Goal: Information Seeking & Learning: Check status

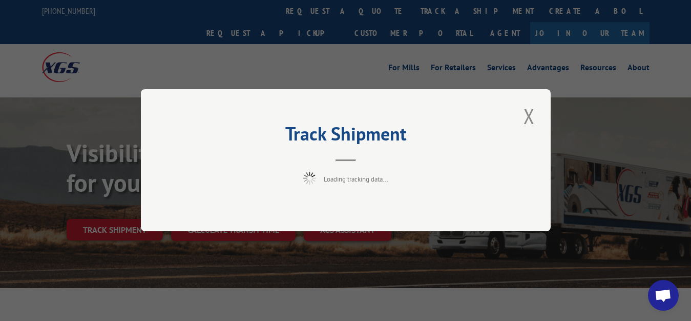
scroll to position [52, 0]
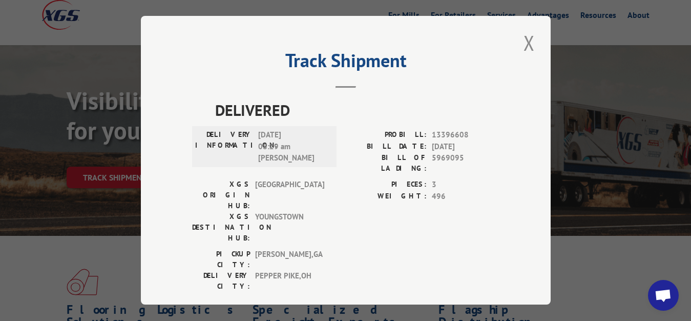
click at [529, 41] on div "Track Shipment DELIVERED DELIVERY INFORMATION: [DATE] 08:29 am [PERSON_NAME]: 1…" at bounding box center [346, 160] width 410 height 288
click at [529, 38] on div "Track Shipment DELIVERED DELIVERY INFORMATION: [DATE] 08:29 am [PERSON_NAME]: 1…" at bounding box center [346, 160] width 410 height 288
click at [520, 40] on button "Close modal" at bounding box center [528, 43] width 17 height 28
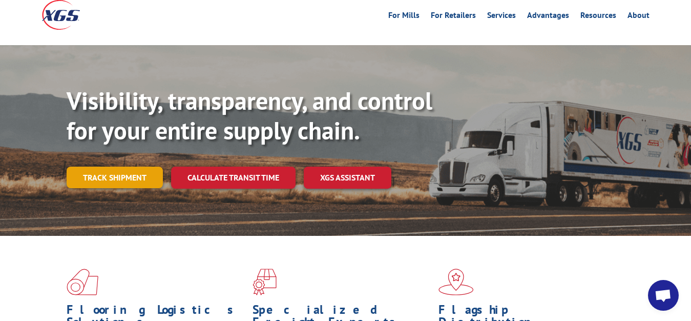
click at [124, 166] on link "Track shipment" at bounding box center [115, 177] width 96 height 22
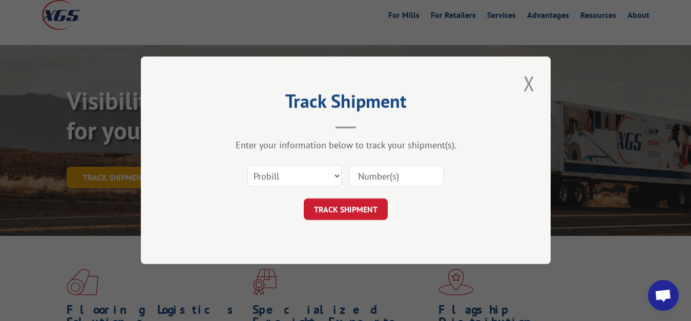
scroll to position [0, 0]
click at [247, 165] on select "Select category... Probill BOL PO" at bounding box center [294, 176] width 94 height 22
select select "bol"
click option "BOL" at bounding box center [0, 0] width 0 height 0
drag, startPoint x: 377, startPoint y: 184, endPoint x: 379, endPoint y: 165, distance: 19.1
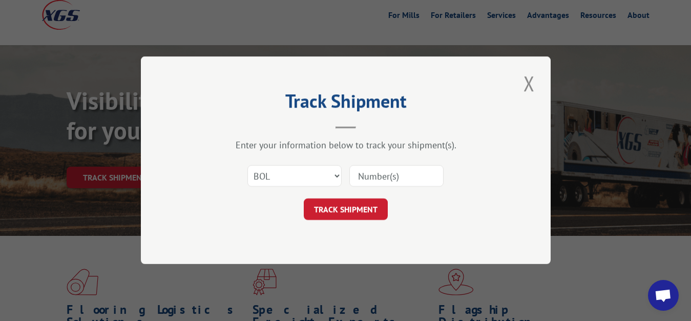
click at [377, 183] on input at bounding box center [396, 176] width 94 height 22
type input "5969096"
click button "TRACK SHIPMENT" at bounding box center [346, 210] width 84 height 22
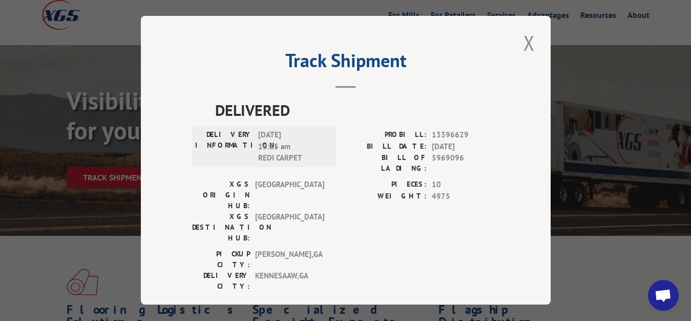
drag, startPoint x: 525, startPoint y: 41, endPoint x: 492, endPoint y: 57, distance: 37.6
click at [523, 44] on button "Close modal" at bounding box center [528, 43] width 17 height 28
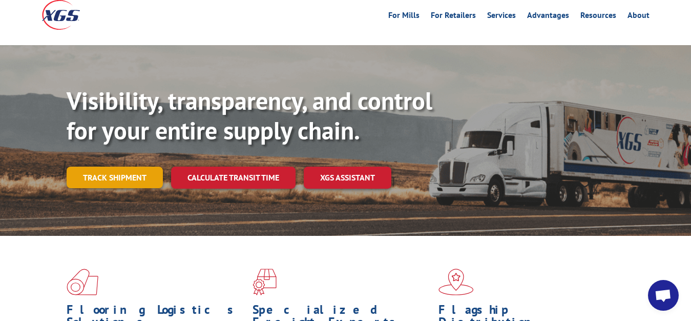
click at [150, 166] on link "Track shipment" at bounding box center [115, 177] width 96 height 22
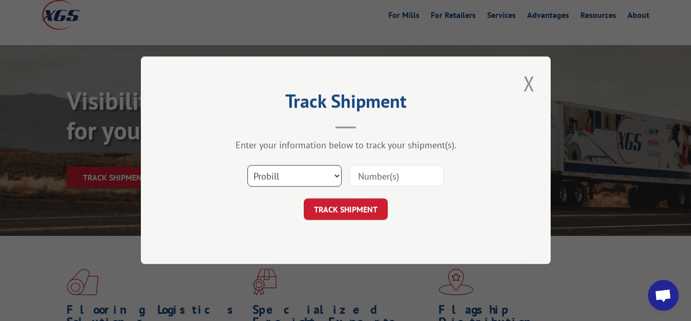
click at [247, 165] on select "Select category... Probill BOL PO" at bounding box center [294, 176] width 94 height 22
select select "bol"
click option "BOL" at bounding box center [0, 0] width 0 height 0
drag, startPoint x: 393, startPoint y: 170, endPoint x: 409, endPoint y: 154, distance: 22.8
click at [393, 169] on input at bounding box center [396, 176] width 94 height 22
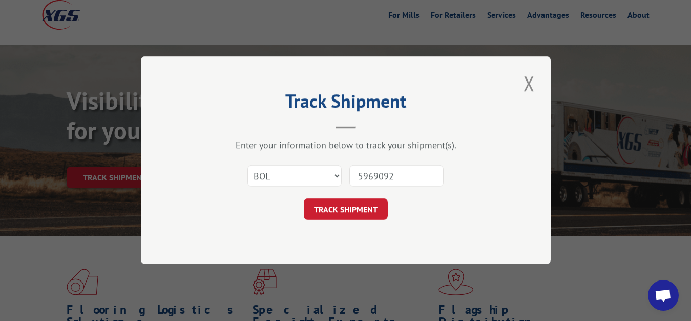
type input "5969092"
click button "TRACK SHIPMENT" at bounding box center [346, 210] width 84 height 22
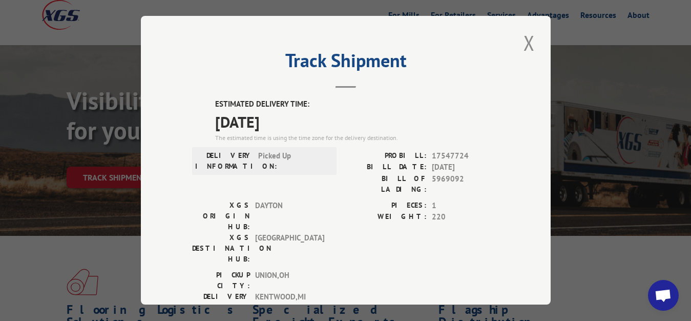
drag, startPoint x: 519, startPoint y: 38, endPoint x: 427, endPoint y: 86, distance: 103.3
click at [513, 44] on div "Track Shipment ESTIMATED DELIVERY TIME: [DATE] The estimated time is using the …" at bounding box center [346, 160] width 410 height 288
click at [522, 39] on button "Close modal" at bounding box center [528, 43] width 17 height 28
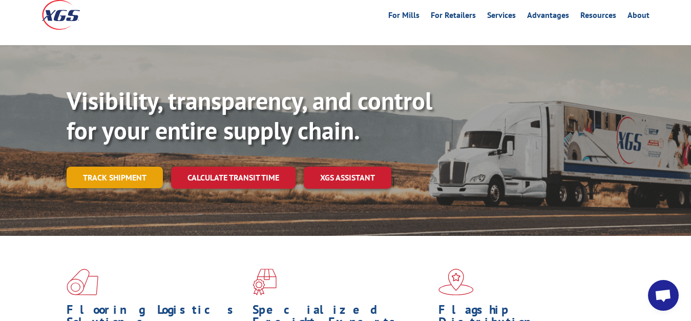
click at [129, 166] on link "Track shipment" at bounding box center [115, 177] width 96 height 22
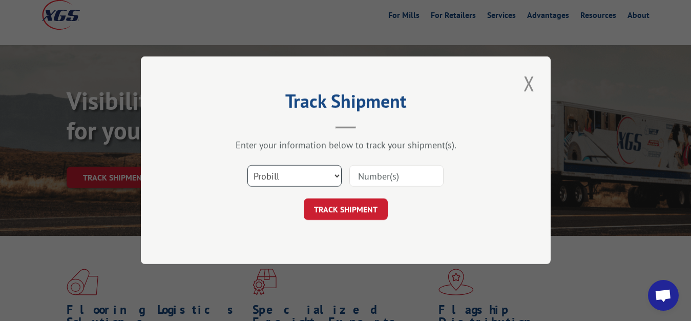
click at [247, 165] on select "Select category... Probill BOL PO" at bounding box center [294, 176] width 94 height 22
select select "bol"
click option "BOL" at bounding box center [0, 0] width 0 height 0
click at [369, 191] on div "Select category... Probill BOL PO" at bounding box center [345, 176] width 307 height 34
click at [370, 176] on input at bounding box center [396, 176] width 94 height 22
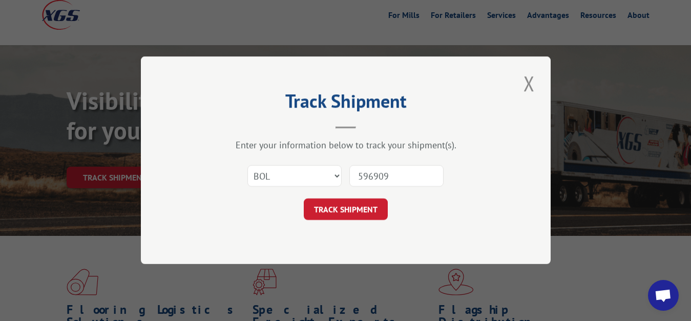
type input "5969093"
click button "TRACK SHIPMENT" at bounding box center [346, 210] width 84 height 22
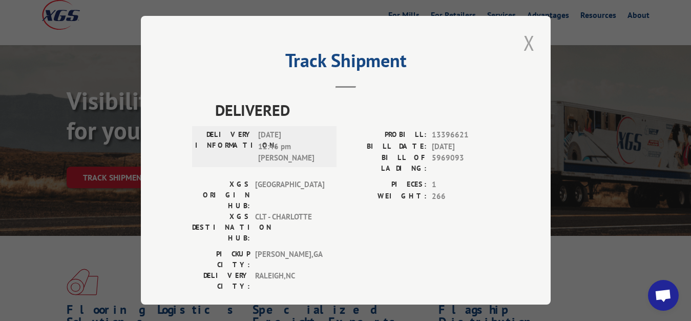
click at [520, 42] on button "Close modal" at bounding box center [528, 43] width 17 height 28
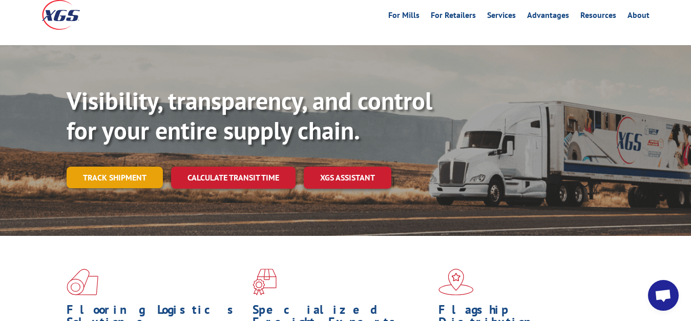
click at [134, 166] on link "Track shipment" at bounding box center [115, 177] width 96 height 22
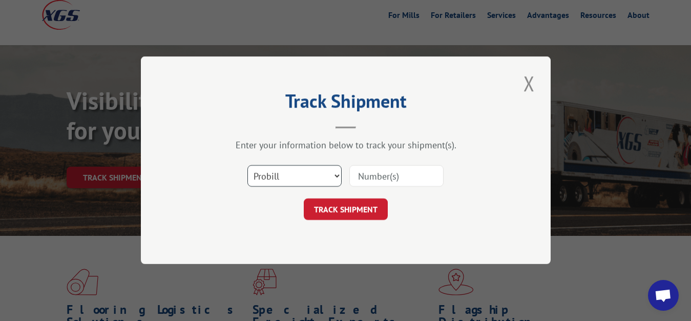
click at [247, 165] on select "Select category... Probill BOL PO" at bounding box center [294, 176] width 94 height 22
select select "bol"
click option "BOL" at bounding box center [0, 0] width 0 height 0
drag, startPoint x: 367, startPoint y: 188, endPoint x: 374, endPoint y: 175, distance: 14.7
click at [368, 187] on div "Select category... Probill BOL PO" at bounding box center [345, 176] width 307 height 34
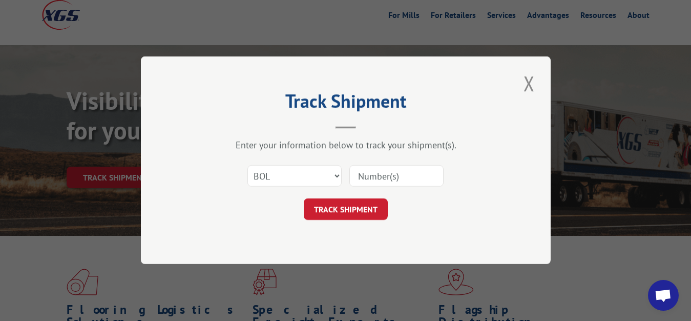
drag, startPoint x: 375, startPoint y: 171, endPoint x: 395, endPoint y: 98, distance: 74.9
click at [376, 170] on input at bounding box center [396, 176] width 94 height 22
type input "5969094"
click button "TRACK SHIPMENT" at bounding box center [346, 210] width 84 height 22
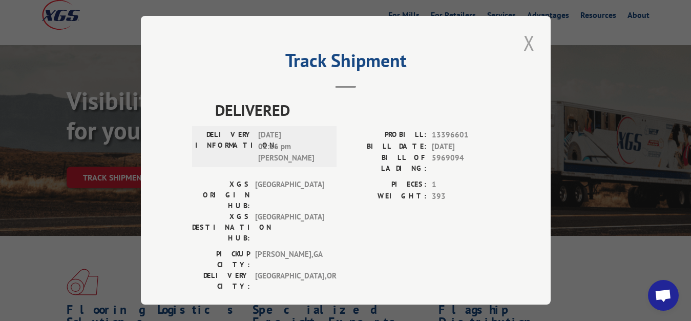
click at [524, 38] on button "Close modal" at bounding box center [528, 43] width 17 height 28
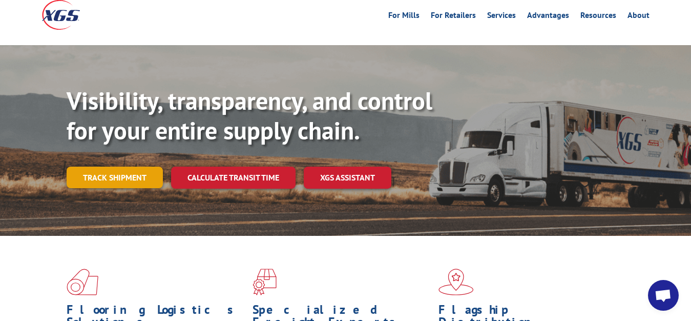
click at [106, 166] on link "Track shipment" at bounding box center [115, 177] width 96 height 22
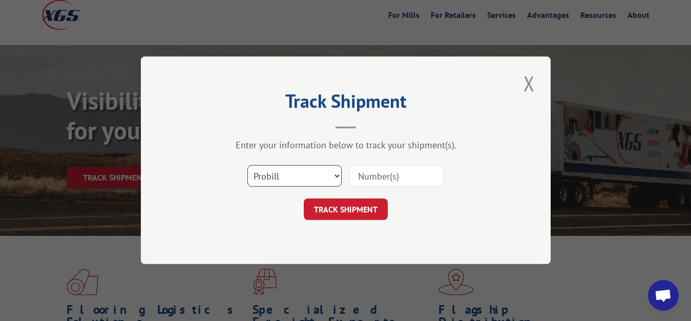
click at [247, 165] on select "Select category... Probill BOL PO" at bounding box center [294, 176] width 94 height 22
select select "bol"
click option "BOL" at bounding box center [0, 0] width 0 height 0
click at [372, 172] on input at bounding box center [396, 176] width 94 height 22
type input "5964743"
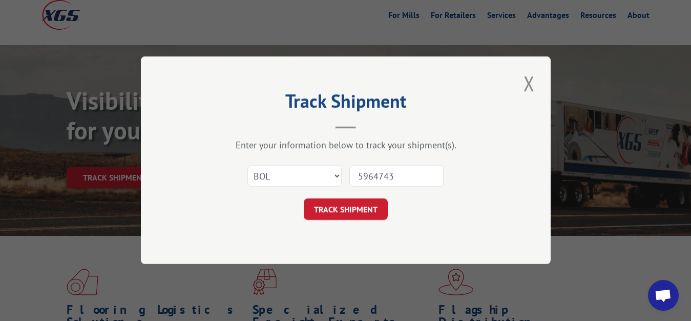
click button "TRACK SHIPMENT" at bounding box center [346, 210] width 84 height 22
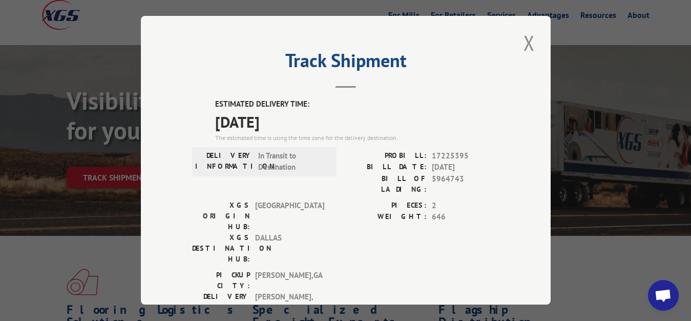
drag, startPoint x: 523, startPoint y: 37, endPoint x: 401, endPoint y: 94, distance: 134.2
click at [512, 44] on div "Track Shipment ESTIMATED DELIVERY TIME: [DATE] The estimated time is using the …" at bounding box center [346, 160] width 410 height 288
click at [522, 41] on button "Close modal" at bounding box center [528, 43] width 17 height 28
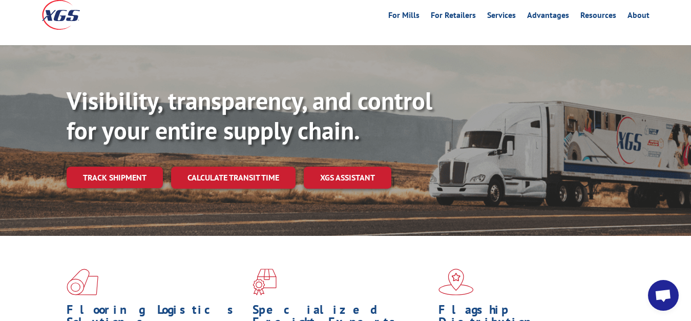
click at [103, 166] on link "Track shipment" at bounding box center [115, 177] width 96 height 22
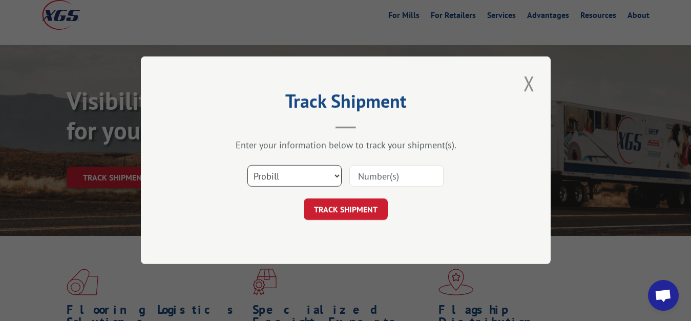
click at [247, 165] on select "Select category... Probill BOL PO" at bounding box center [294, 176] width 94 height 22
select select "bol"
click option "BOL" at bounding box center [0, 0] width 0 height 0
drag, startPoint x: 364, startPoint y: 181, endPoint x: 302, endPoint y: 107, distance: 96.4
click at [364, 181] on input at bounding box center [396, 176] width 94 height 22
